Goal: Navigation & Orientation: Find specific page/section

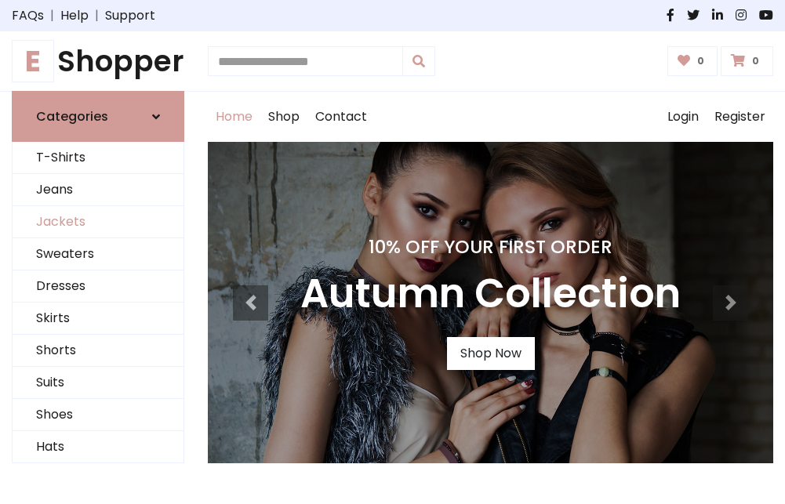
click at [98, 223] on link "Jackets" at bounding box center [98, 222] width 171 height 32
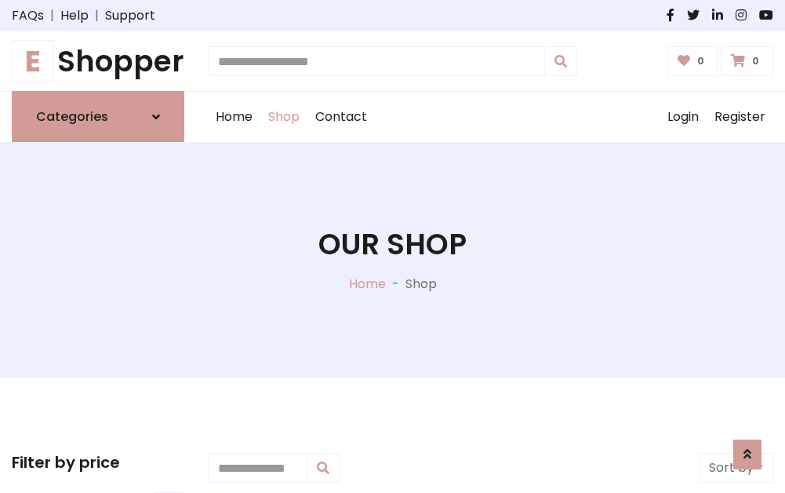
scroll to position [709, 0]
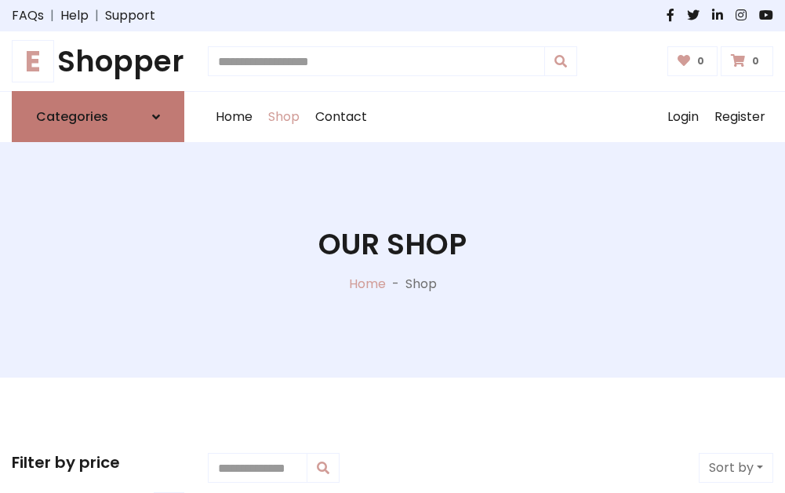
click at [98, 117] on h6 "Categories" at bounding box center [72, 116] width 72 height 15
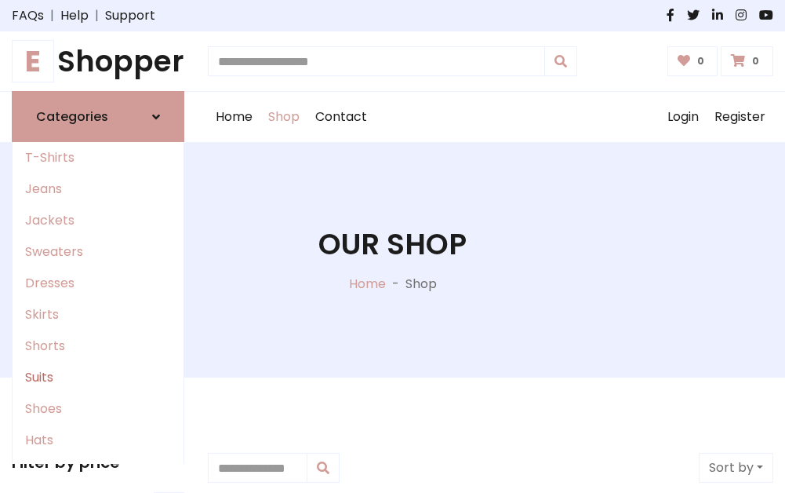
click at [98, 377] on link "Suits" at bounding box center [98, 377] width 171 height 31
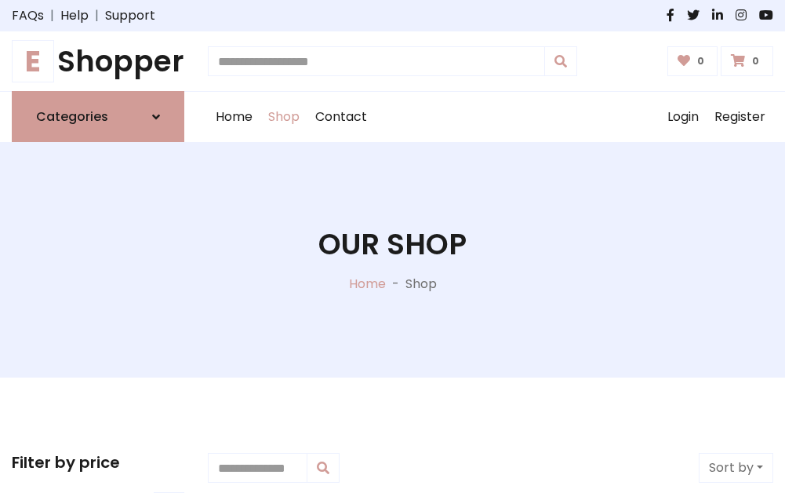
scroll to position [1133, 0]
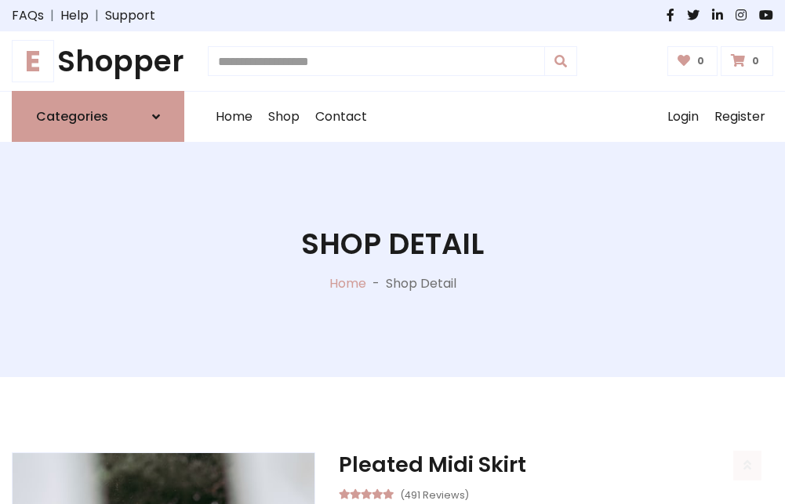
scroll to position [1466, 0]
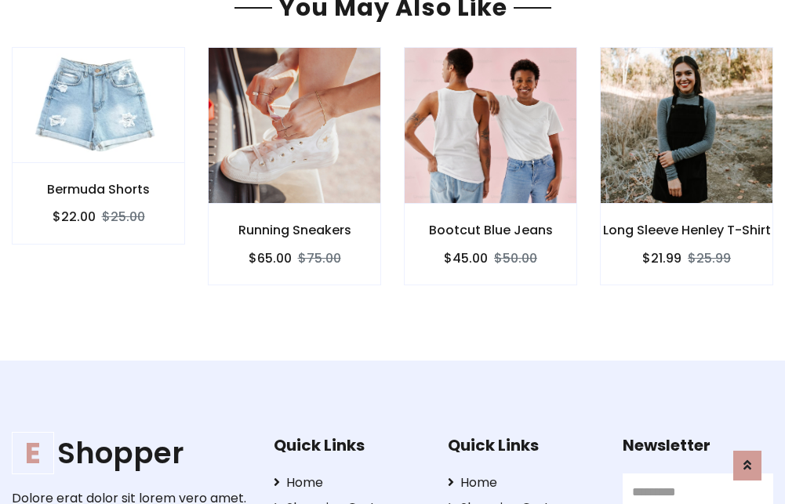
scroll to position [1464, 0]
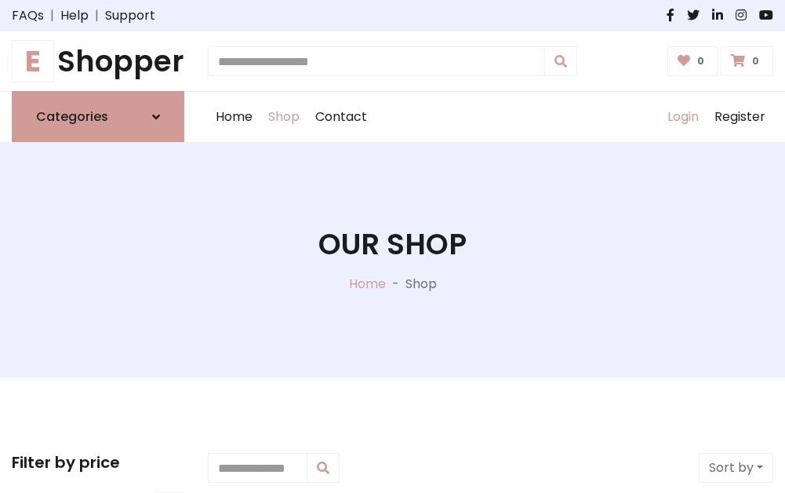
click at [682, 117] on link "Login" at bounding box center [683, 117] width 47 height 50
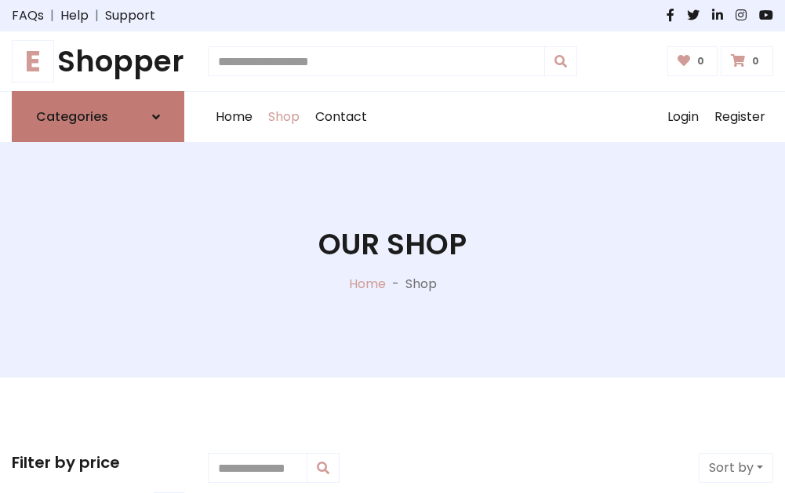
click at [156, 117] on icon at bounding box center [156, 117] width 8 height 13
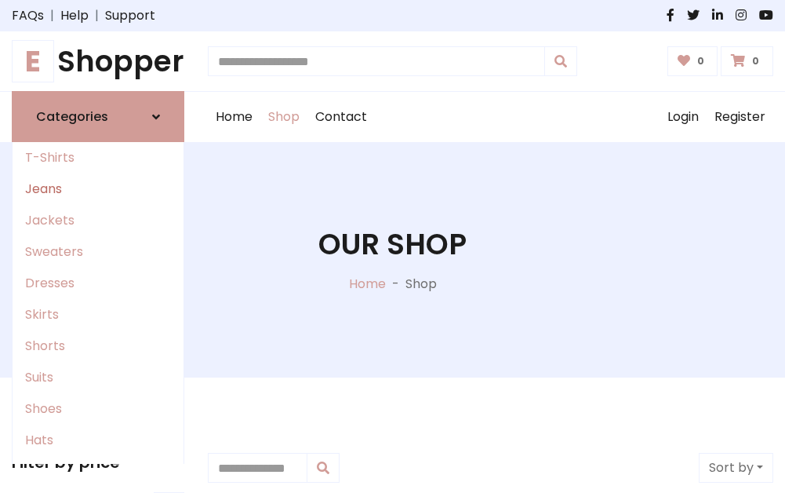
click at [98, 189] on link "Jeans" at bounding box center [98, 188] width 171 height 31
